Goal: Check status: Check status

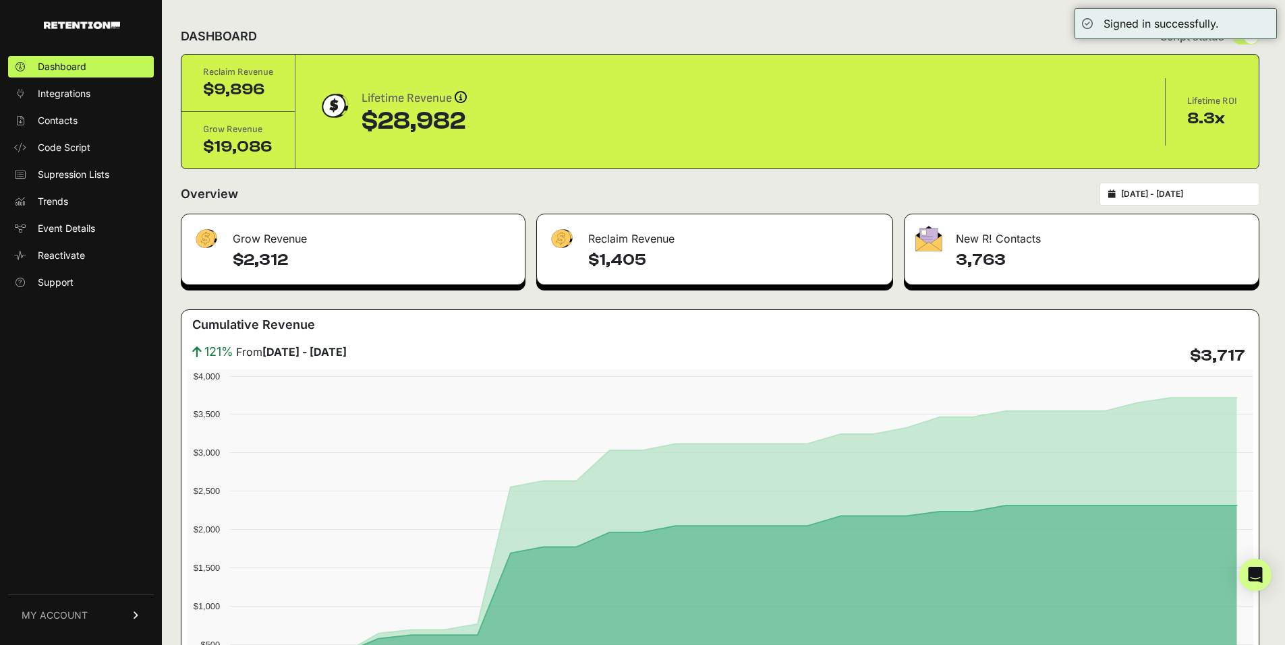
type input "[DATE]"
click at [1158, 194] on input "[DATE] - [DATE]" at bounding box center [1185, 194] width 129 height 11
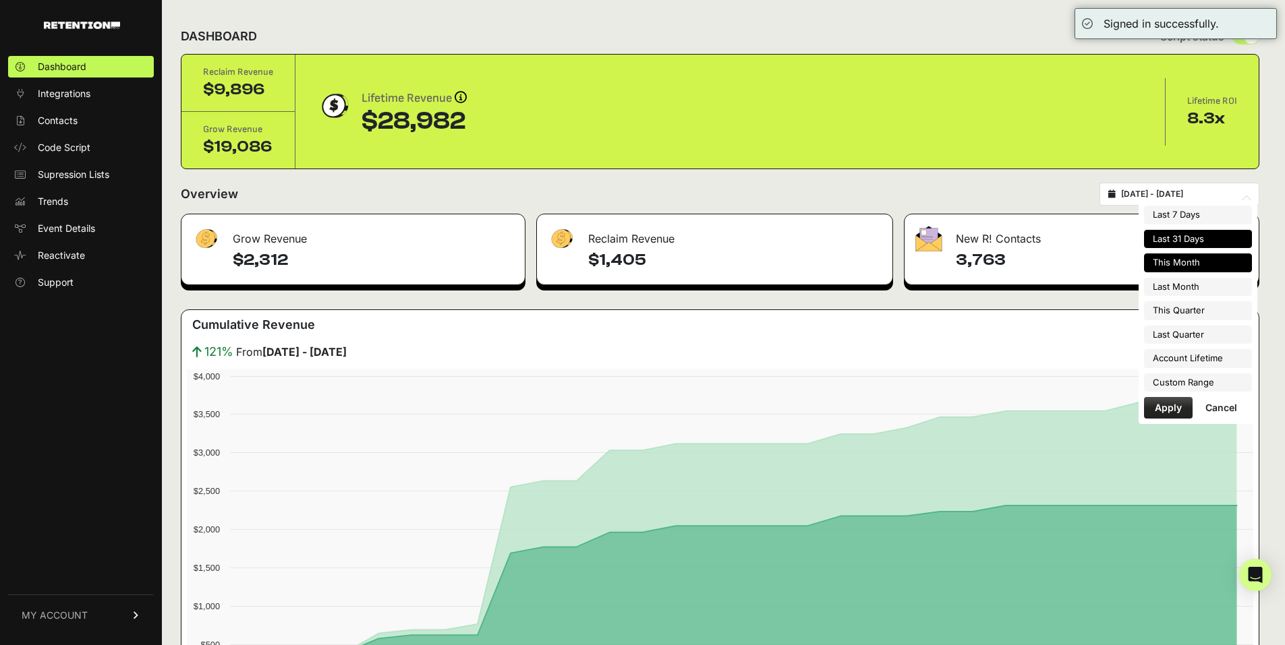
type input "[DATE]"
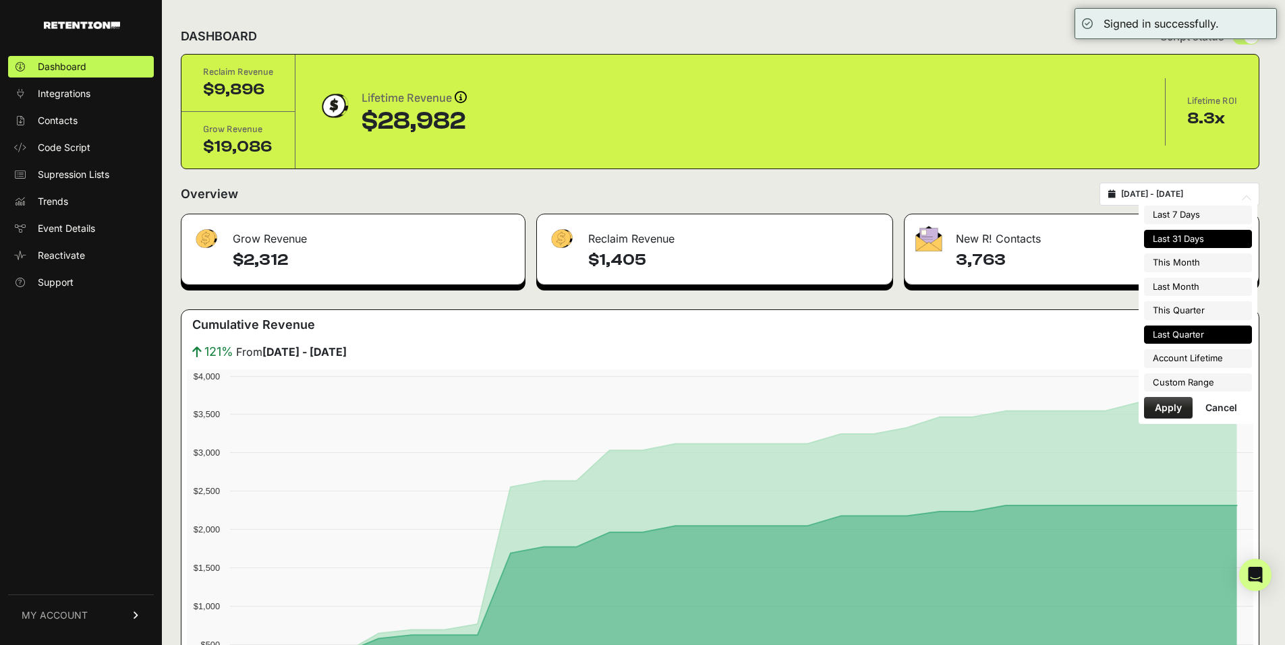
type input "[DATE]"
click at [1175, 378] on li "Custom Range" at bounding box center [1198, 383] width 108 height 19
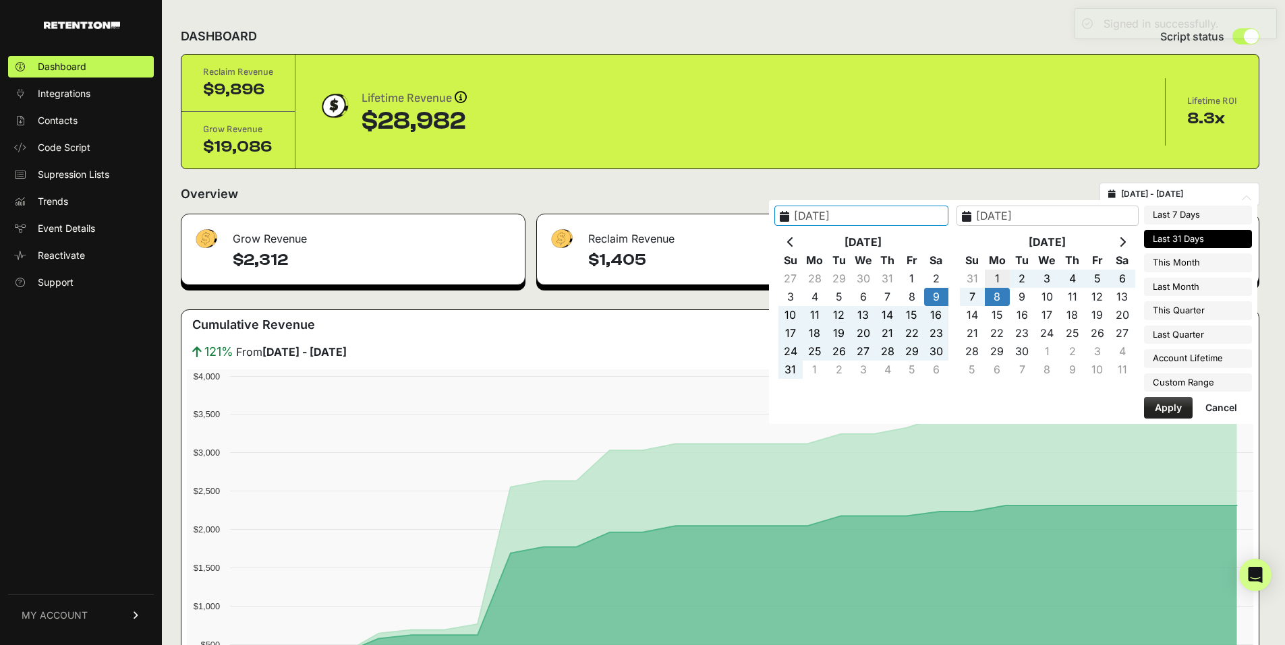
type input "[DATE]"
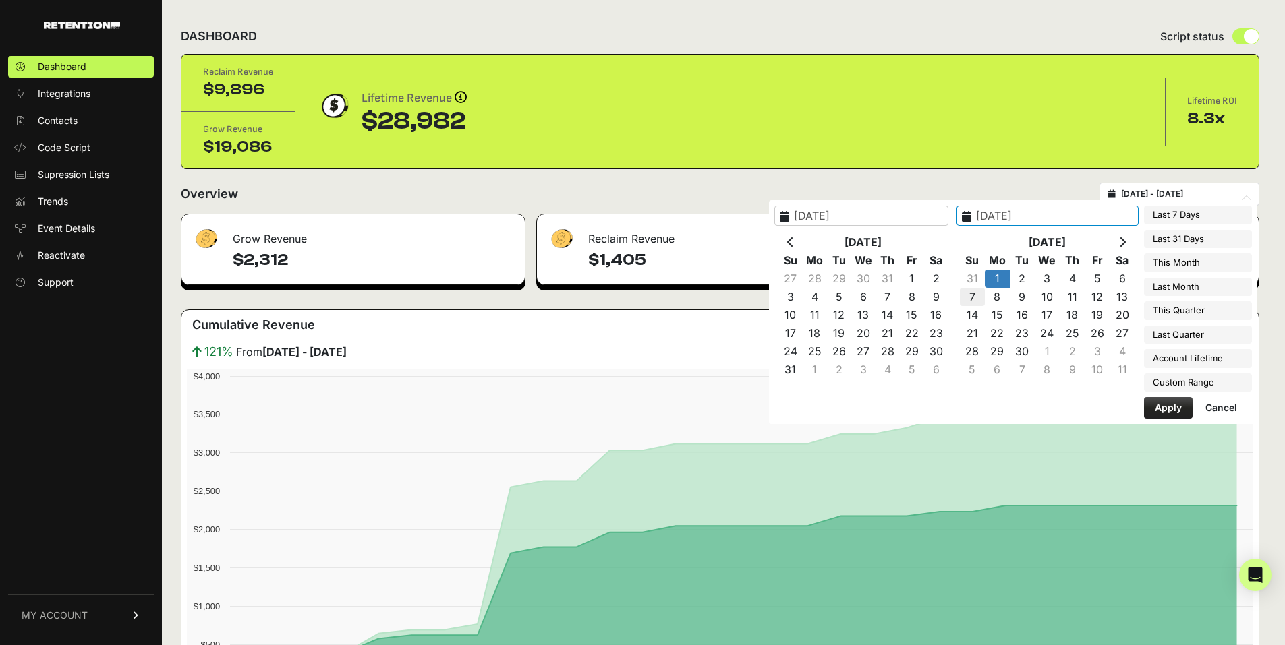
type input "[DATE]"
click at [1150, 408] on button "Apply" at bounding box center [1168, 408] width 49 height 22
type input "[DATE] - [DATE]"
